Goal: Task Accomplishment & Management: Complete application form

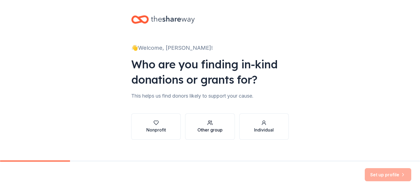
click at [202, 123] on div "button" at bounding box center [210, 122] width 25 height 5
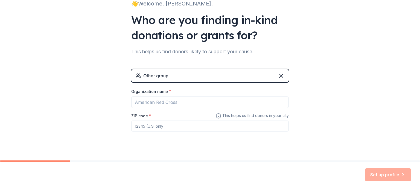
scroll to position [53, 0]
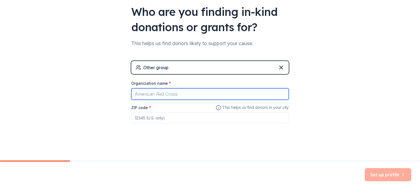
click at [189, 95] on input "Organization name *" at bounding box center [210, 93] width 158 height 11
type input "Hardin county Schools"
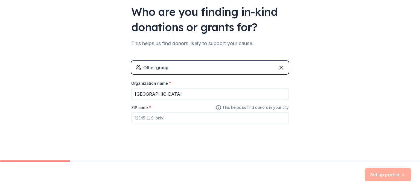
click at [150, 117] on input "ZIP code *" at bounding box center [210, 117] width 158 height 11
type input "40162"
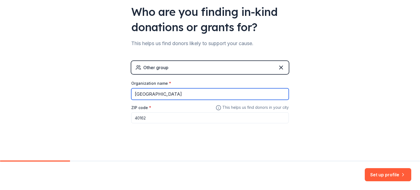
drag, startPoint x: 170, startPoint y: 95, endPoint x: 128, endPoint y: 94, distance: 41.6
click at [128, 94] on div "👋 Welcome, Rebecca! Who are you finding in-kind donations or grants for? This h…" at bounding box center [210, 53] width 175 height 213
type input "[GEOGRAPHIC_DATA]"
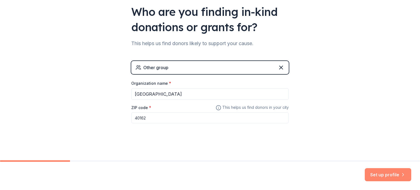
click at [395, 175] on button "Set up profile" at bounding box center [388, 174] width 47 height 13
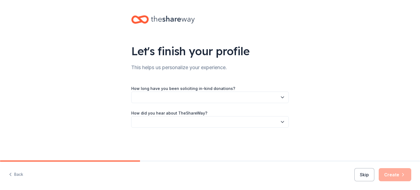
click at [279, 100] on button "button" at bounding box center [210, 97] width 158 height 11
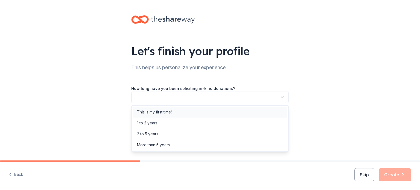
click at [161, 111] on div "This is my first time!" at bounding box center [154, 112] width 35 height 7
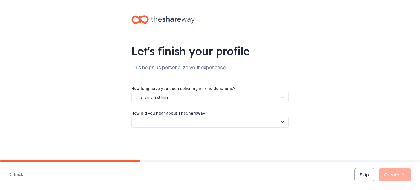
click at [282, 122] on icon "button" at bounding box center [282, 121] width 3 height 1
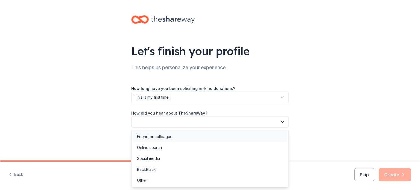
click at [185, 135] on div "Friend or colleague" at bounding box center [210, 136] width 155 height 11
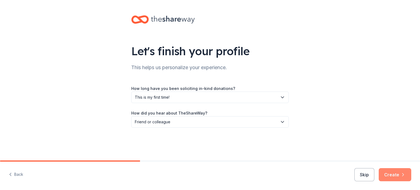
click at [400, 173] on button "Create" at bounding box center [395, 174] width 33 height 13
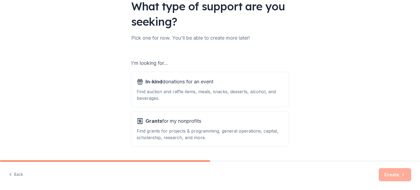
scroll to position [55, 0]
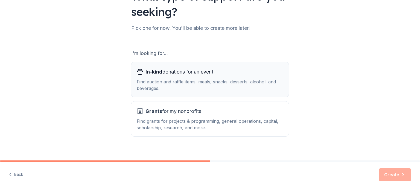
click at [197, 76] on span "In-kind donations for an event" at bounding box center [180, 72] width 68 height 9
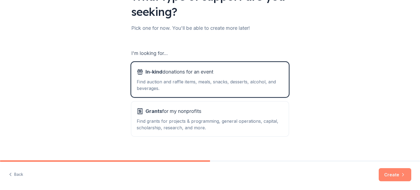
click at [393, 175] on button "Create" at bounding box center [395, 174] width 33 height 13
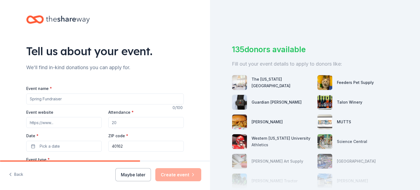
click at [43, 99] on input "Event name *" at bounding box center [105, 99] width 158 height 11
type input "Fall Festival"
click at [61, 122] on input "Event website" at bounding box center [64, 122] width 76 height 11
click at [111, 122] on input "Attendance *" at bounding box center [146, 122] width 76 height 11
type input "500"
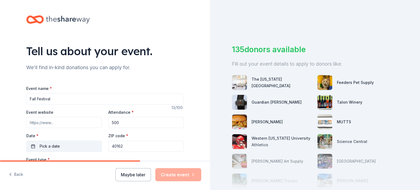
click at [80, 145] on button "Pick a date" at bounding box center [64, 146] width 76 height 11
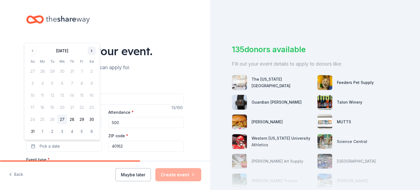
click at [90, 49] on button "Go to next month" at bounding box center [92, 51] width 8 height 8
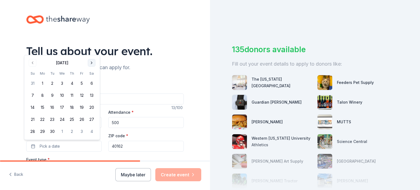
click at [91, 62] on button "Go to next month" at bounding box center [92, 63] width 8 height 8
click at [72, 107] on button "16" at bounding box center [72, 108] width 10 height 10
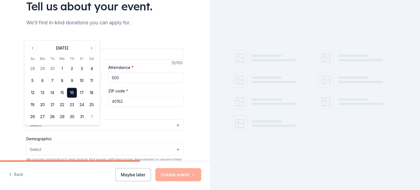
scroll to position [55, 0]
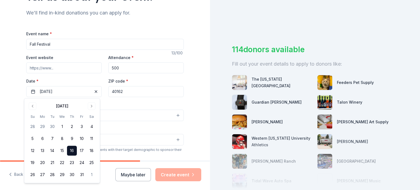
click at [194, 104] on div "Tell us about your event. We'll find in-kind donations you can apply for. Event…" at bounding box center [105, 127] width 210 height 364
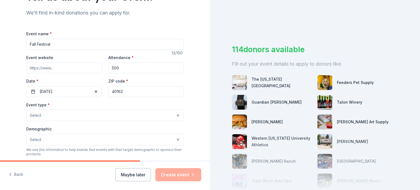
click at [177, 115] on button "Select" at bounding box center [105, 115] width 158 height 11
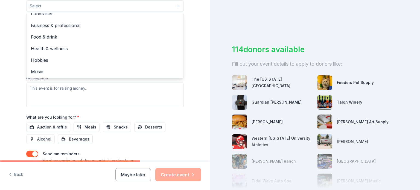
scroll to position [0, 0]
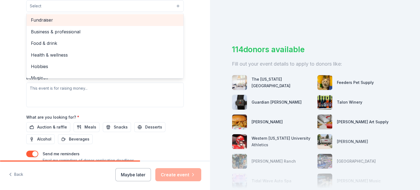
click at [45, 17] on span "Fundraiser" at bounding box center [105, 19] width 148 height 7
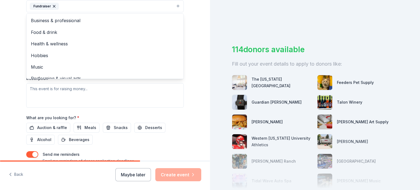
click at [199, 38] on div "Tell us about your event. We'll find in-kind donations you can apply for. Event…" at bounding box center [105, 18] width 210 height 365
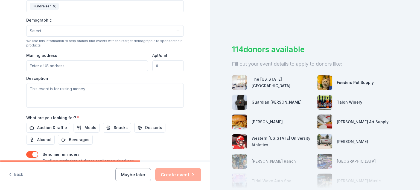
click at [175, 30] on button "Select" at bounding box center [105, 30] width 158 height 11
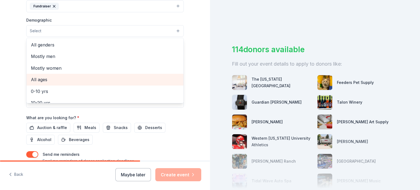
click at [114, 77] on span "All ages" at bounding box center [105, 79] width 148 height 7
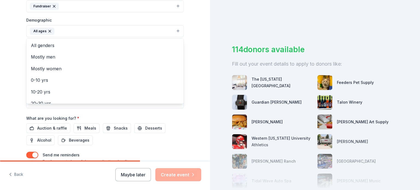
click at [198, 60] on div "Tell us about your event. We'll find in-kind donations you can apply for. Event…" at bounding box center [105, 18] width 210 height 365
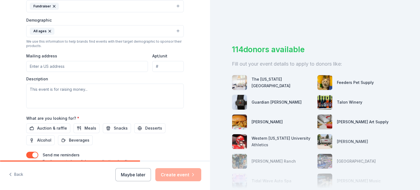
click at [89, 67] on input "Mailing address" at bounding box center [87, 66] width 122 height 11
type input "275 Rineyville School Rd"
click at [66, 92] on textarea at bounding box center [105, 96] width 158 height 25
click at [146, 129] on span "Desserts" at bounding box center [153, 128] width 17 height 7
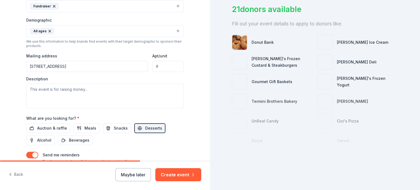
scroll to position [44, 0]
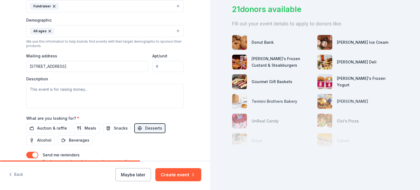
click at [236, 55] on img at bounding box center [239, 62] width 15 height 15
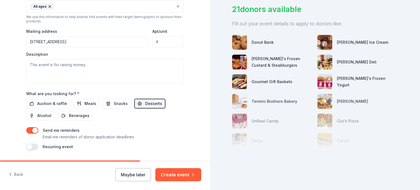
scroll to position [204, 0]
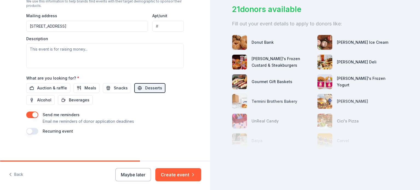
click at [30, 131] on button "button" at bounding box center [32, 131] width 12 height 7
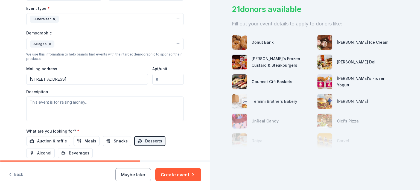
scroll to position [142, 0]
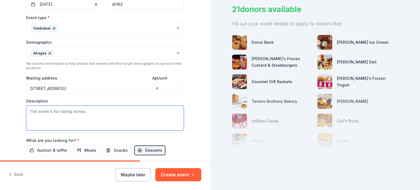
click at [33, 109] on textarea at bounding box center [105, 118] width 158 height 25
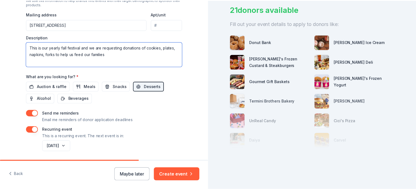
scroll to position [186, 0]
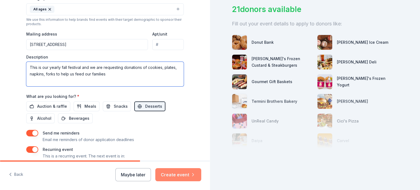
type textarea "This is our yearly fall festival and we are requesting donations of cookies, pl…"
click at [177, 174] on button "Create event" at bounding box center [178, 174] width 46 height 13
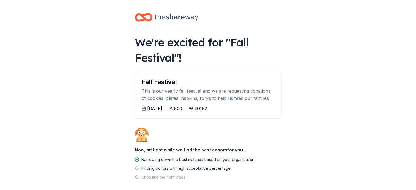
scroll to position [26, 0]
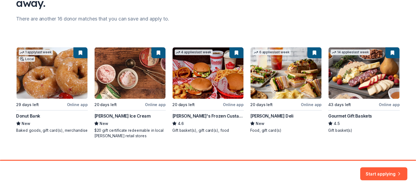
scroll to position [69, 0]
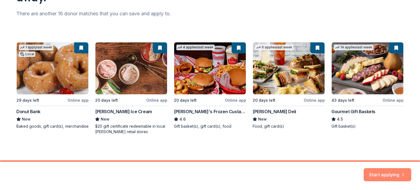
click at [378, 170] on button "Start applying" at bounding box center [388, 171] width 48 height 13
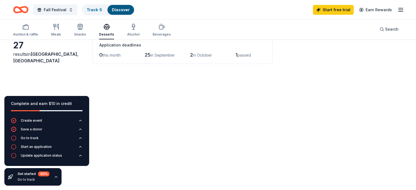
scroll to position [40, 0]
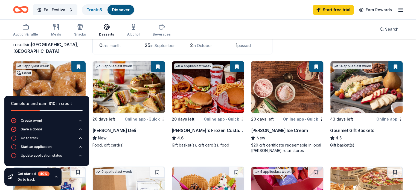
click at [206, 89] on img at bounding box center [208, 87] width 72 height 52
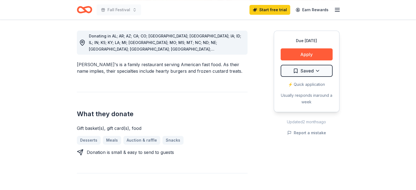
scroll to position [137, 0]
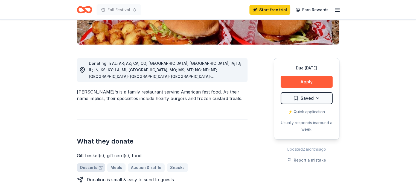
click at [82, 163] on link "Desserts" at bounding box center [91, 167] width 28 height 9
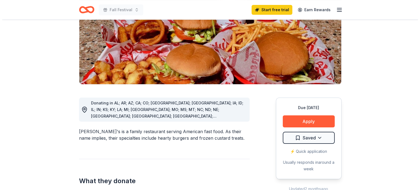
scroll to position [109, 0]
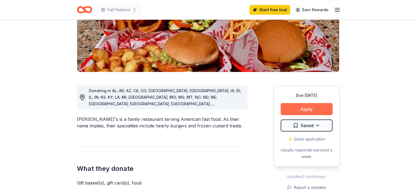
click at [300, 103] on button "Apply" at bounding box center [307, 109] width 52 height 12
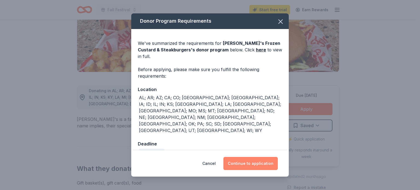
click at [252, 157] on button "Continue to application" at bounding box center [251, 163] width 54 height 13
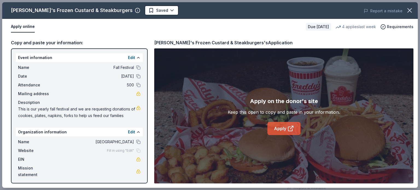
click at [283, 128] on link "Apply" at bounding box center [284, 128] width 33 height 13
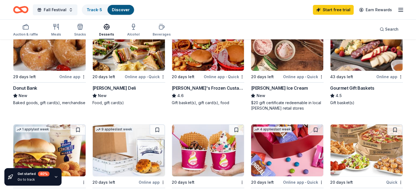
scroll to position [55, 0]
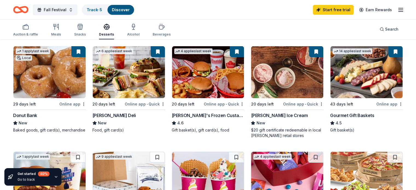
click at [131, 70] on img at bounding box center [129, 72] width 72 height 52
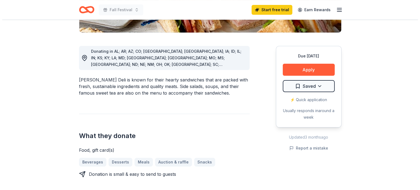
scroll to position [164, 0]
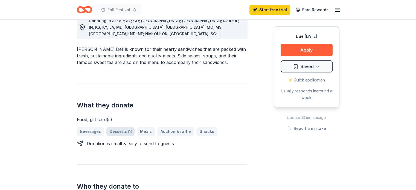
click at [117, 127] on link "Desserts" at bounding box center [120, 131] width 28 height 9
click at [309, 49] on button "Apply" at bounding box center [307, 50] width 52 height 12
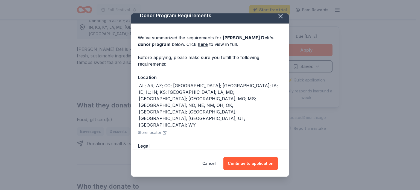
scroll to position [8, 0]
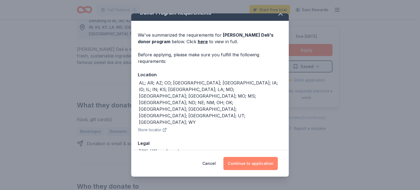
click at [245, 163] on button "Continue to application" at bounding box center [251, 163] width 54 height 13
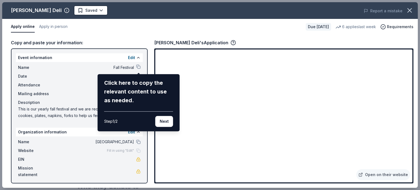
drag, startPoint x: 410, startPoint y: 79, endPoint x: 413, endPoint y: 114, distance: 35.2
click at [413, 114] on div "McAlister's Deli Saved Report a mistake Apply online Apply in person Due in 20 …" at bounding box center [210, 95] width 416 height 186
drag, startPoint x: 410, startPoint y: 114, endPoint x: 411, endPoint y: 128, distance: 14.8
click at [411, 128] on div "McAlister's Deli Saved Report a mistake Apply online Apply in person Due in 20 …" at bounding box center [210, 95] width 416 height 186
click at [160, 119] on button "Next" at bounding box center [164, 121] width 18 height 11
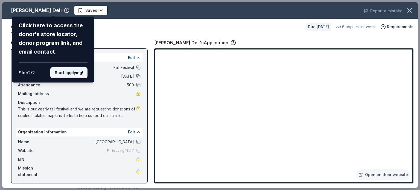
click at [63, 70] on button "Start applying!" at bounding box center [68, 72] width 37 height 11
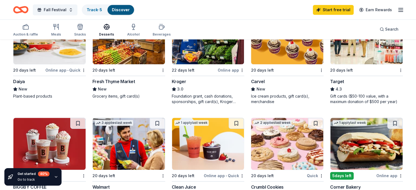
scroll to position [328, 0]
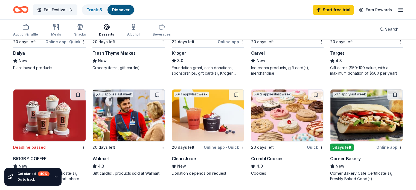
click at [280, 122] on img at bounding box center [287, 115] width 72 height 52
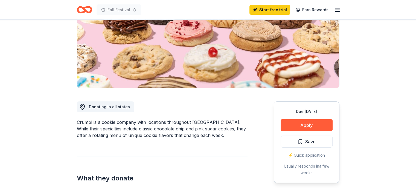
scroll to position [137, 0]
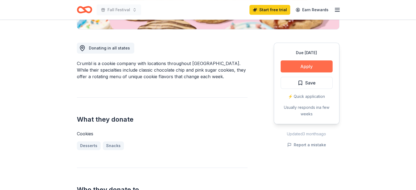
click at [305, 65] on button "Apply" at bounding box center [307, 66] width 52 height 12
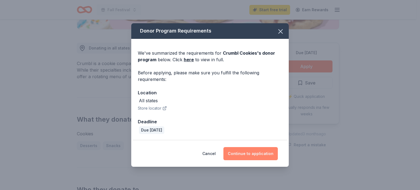
click at [248, 154] on button "Continue to application" at bounding box center [251, 153] width 54 height 13
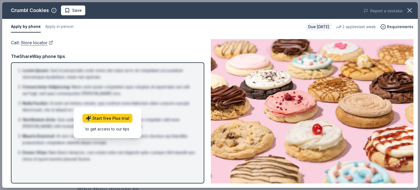
click at [38, 42] on link "Store locator" at bounding box center [37, 42] width 32 height 7
click at [411, 8] on icon "button" at bounding box center [410, 11] width 8 height 8
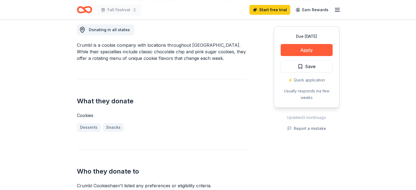
scroll to position [164, 0]
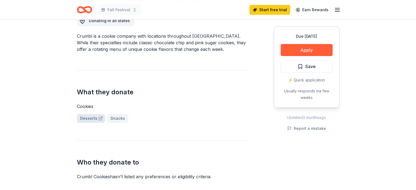
click at [85, 118] on link "Desserts" at bounding box center [91, 118] width 28 height 9
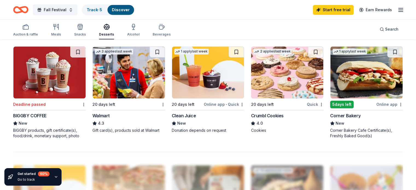
scroll to position [341, 0]
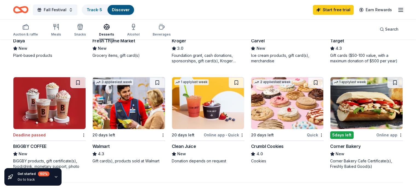
click at [352, 103] on img at bounding box center [367, 103] width 72 height 52
click at [126, 108] on img at bounding box center [129, 103] width 72 height 52
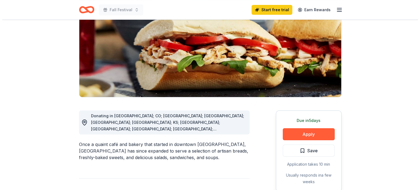
scroll to position [55, 0]
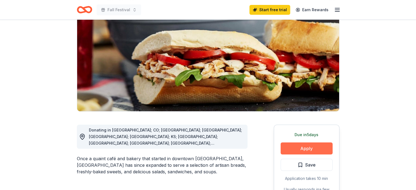
click at [305, 146] on button "Apply" at bounding box center [307, 149] width 52 height 12
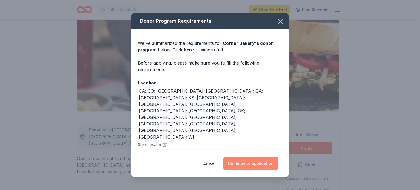
click at [251, 164] on button "Continue to application" at bounding box center [251, 163] width 54 height 13
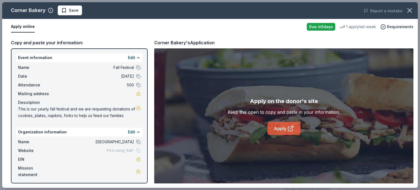
click at [283, 129] on link "Apply" at bounding box center [284, 128] width 33 height 13
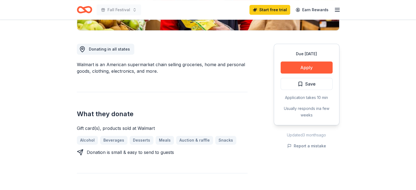
scroll to position [137, 0]
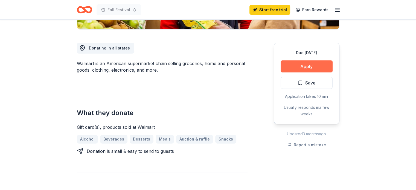
click at [297, 64] on button "Apply" at bounding box center [307, 66] width 52 height 12
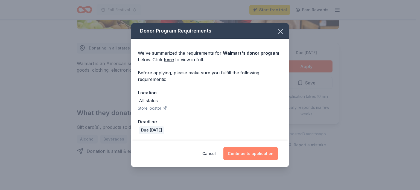
click at [252, 152] on button "Continue to application" at bounding box center [251, 153] width 54 height 13
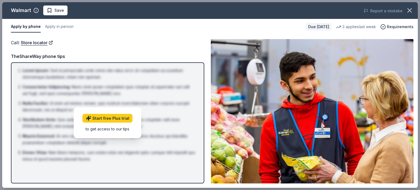
click at [16, 26] on button "Apply by phone" at bounding box center [26, 26] width 30 height 11
click at [411, 8] on icon "button" at bounding box center [410, 11] width 8 height 8
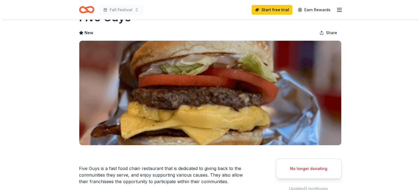
scroll to position [82, 0]
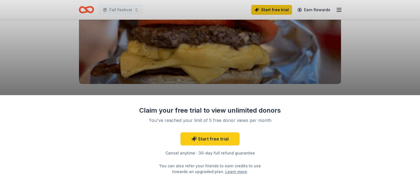
click at [369, 60] on div "Claim your free trial to view unlimited donors You've reached your limit of 5 f…" at bounding box center [210, 95] width 420 height 190
click at [361, 64] on div "Claim your free trial to view unlimited donors You've reached your limit of 5 f…" at bounding box center [210, 95] width 420 height 190
click at [361, 54] on div "Claim your free trial to view unlimited donors You've reached your limit of 5 f…" at bounding box center [210, 95] width 420 height 190
